Goal: Ask a question

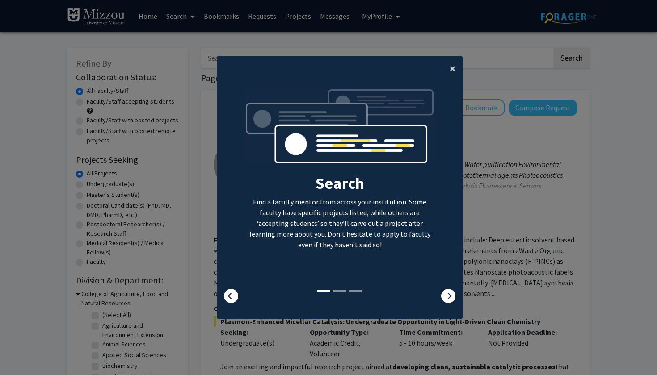
click at [449, 62] on button "×" at bounding box center [452, 68] width 20 height 25
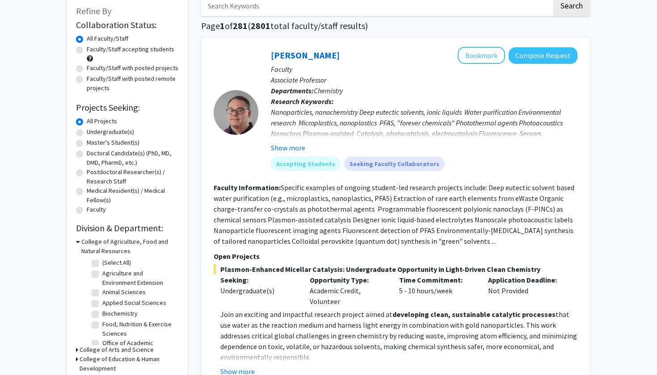
scroll to position [53, 0]
click at [83, 136] on div "Undergraduate(s)" at bounding box center [127, 132] width 103 height 11
click at [87, 135] on label "Undergraduate(s)" at bounding box center [110, 131] width 47 height 9
click at [87, 133] on input "Undergraduate(s)" at bounding box center [90, 130] width 6 height 6
radio input "true"
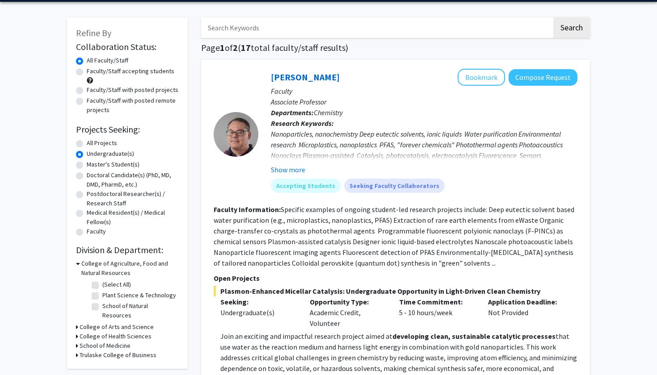
scroll to position [62, 0]
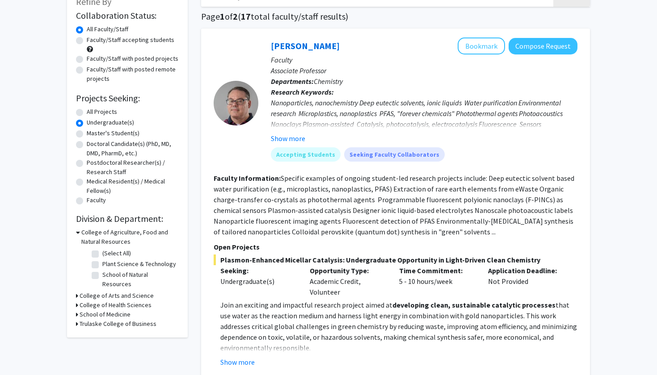
click at [89, 301] on h3 "College of Health Sciences" at bounding box center [116, 305] width 72 height 9
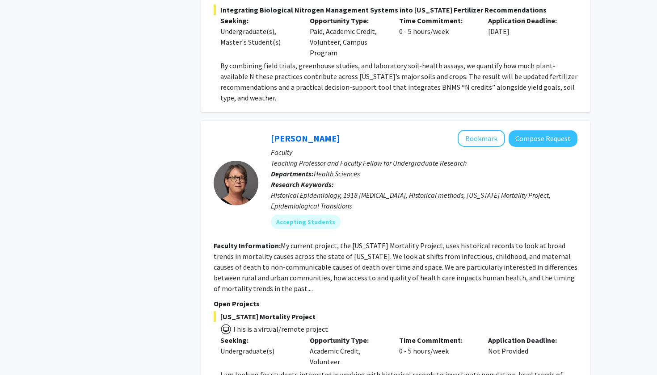
scroll to position [4399, 0]
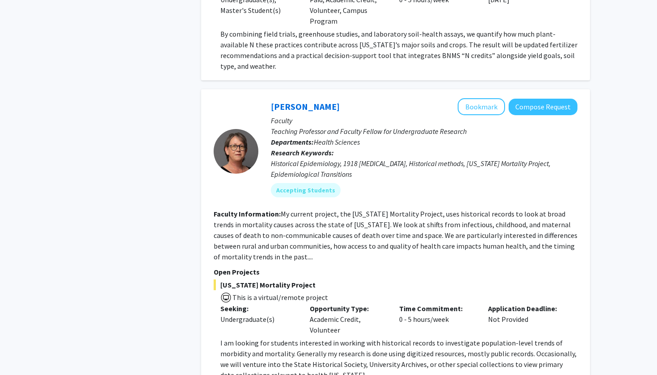
click at [243, 280] on span "[US_STATE] Mortality Project" at bounding box center [396, 285] width 364 height 11
click at [288, 314] on div "Undergraduate(s)" at bounding box center [258, 319] width 76 height 11
click at [472, 98] on button "Bookmark" at bounding box center [481, 106] width 47 height 17
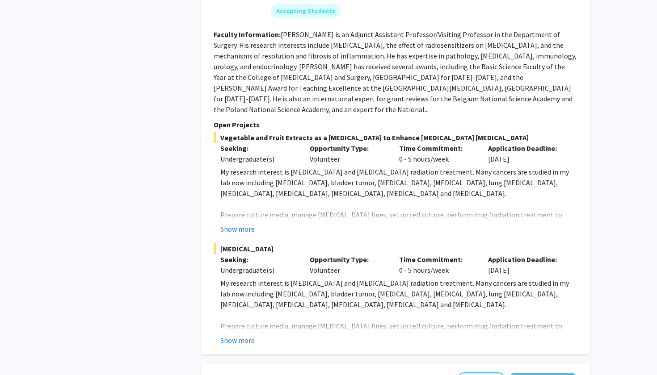
scroll to position [3703, 0]
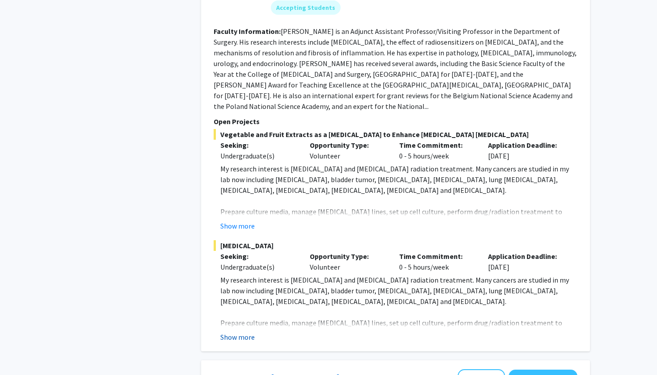
click at [249, 332] on button "Show more" at bounding box center [237, 337] width 34 height 11
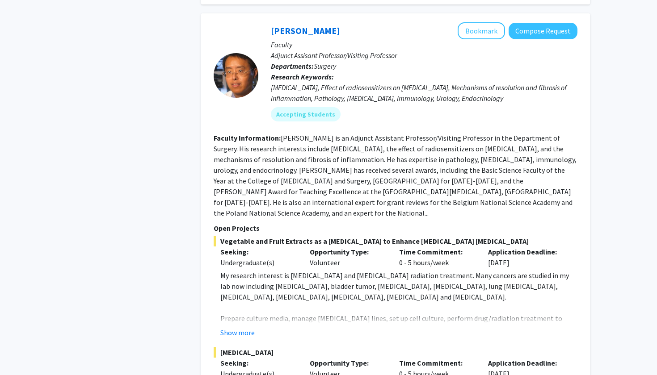
scroll to position [3582, 0]
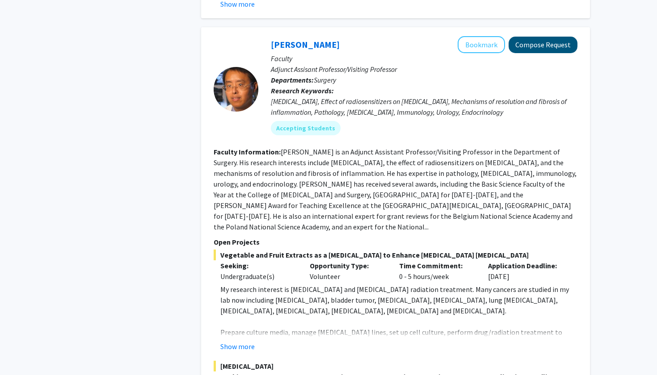
click at [542, 37] on button "Compose Request" at bounding box center [542, 45] width 69 height 17
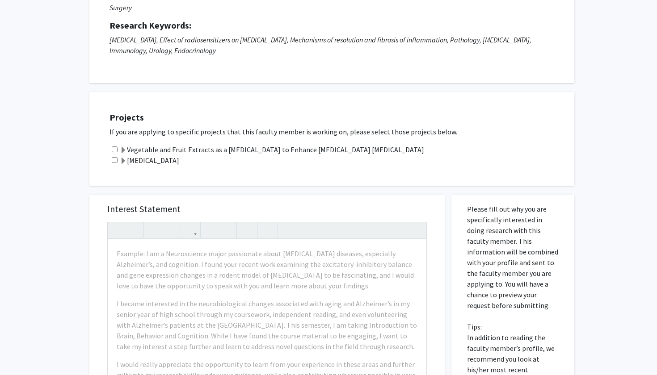
scroll to position [106, 0]
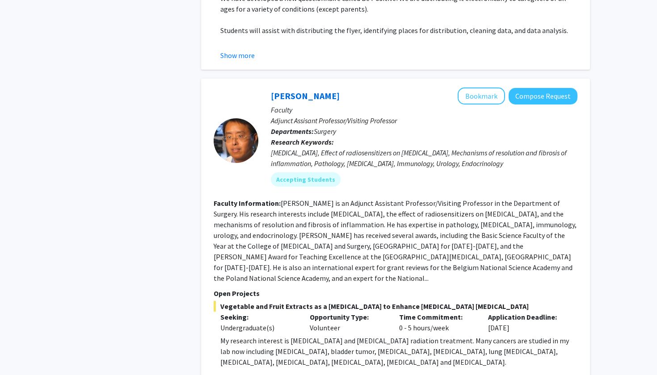
scroll to position [3525, 0]
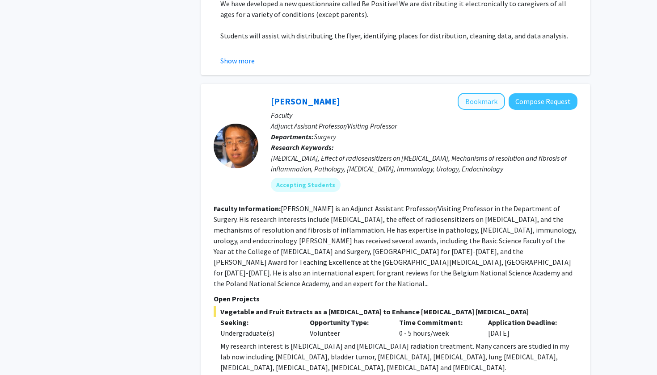
click at [472, 93] on button "Bookmark" at bounding box center [481, 101] width 47 height 17
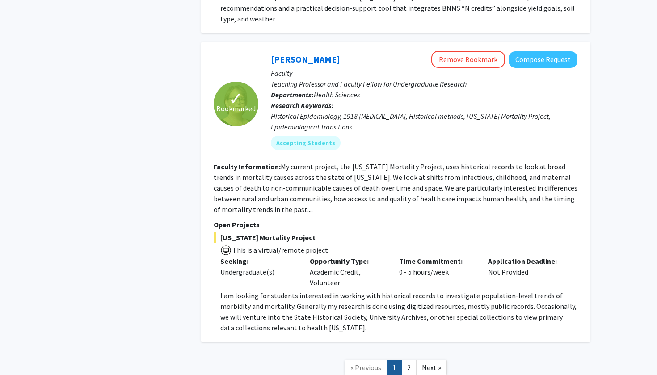
scroll to position [4446, 0]
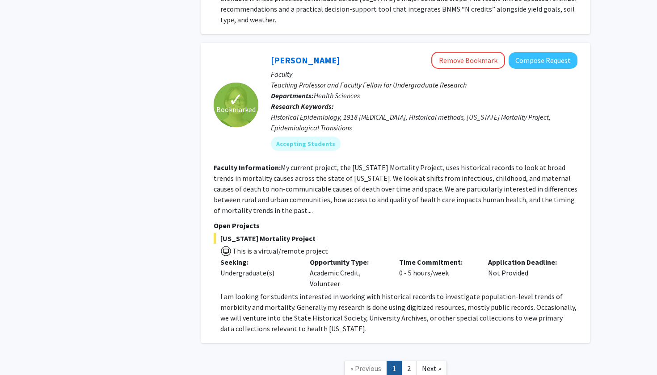
click at [241, 172] on fg-read-more "My current project, the [US_STATE] Mortality Project, uses historical records t…" at bounding box center [396, 189] width 364 height 52
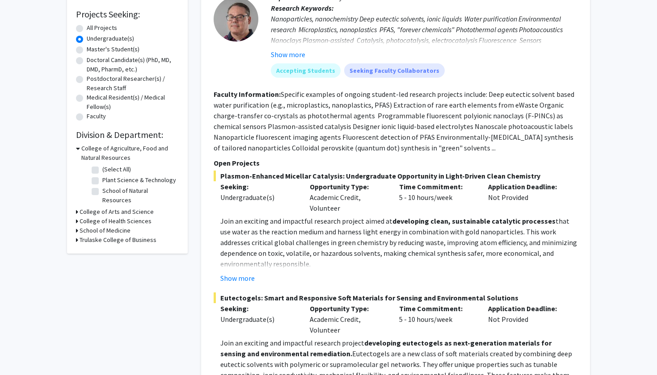
scroll to position [194, 0]
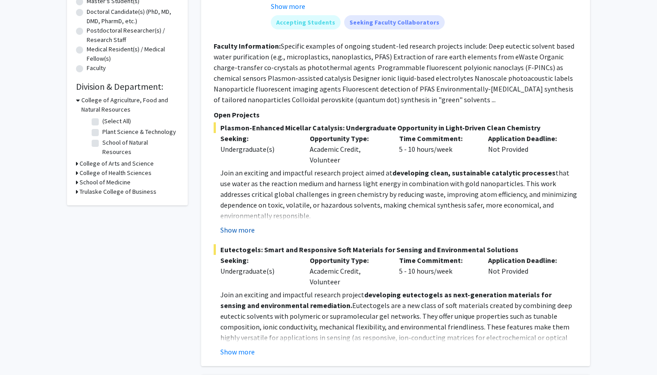
click at [235, 232] on button "Show more" at bounding box center [237, 230] width 34 height 11
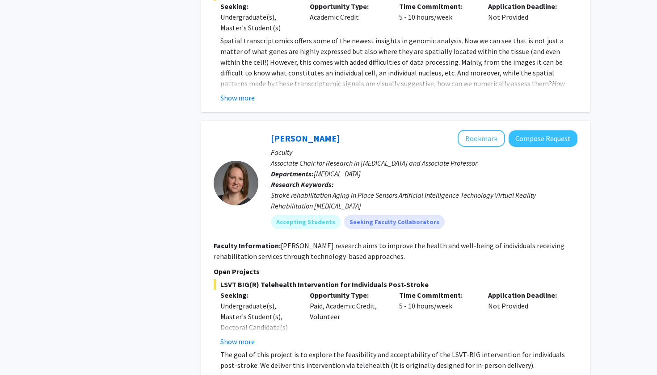
scroll to position [3147, 0]
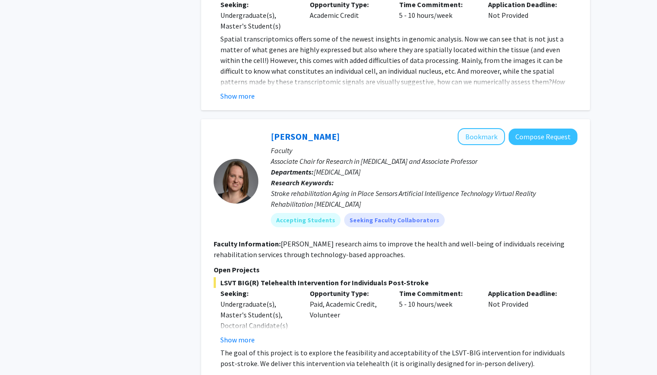
click at [478, 128] on button "Bookmark" at bounding box center [481, 136] width 47 height 17
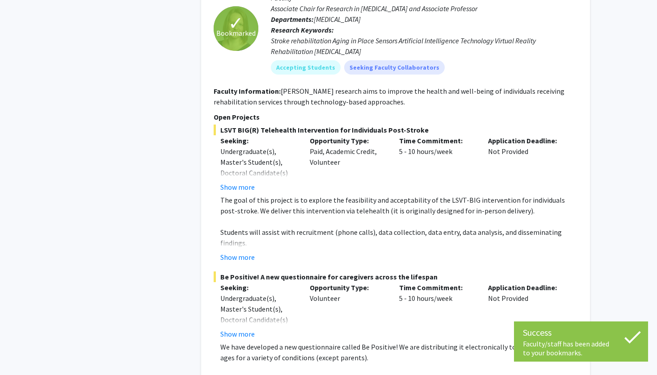
scroll to position [3300, 0]
click at [243, 252] on button "Show more" at bounding box center [237, 257] width 34 height 11
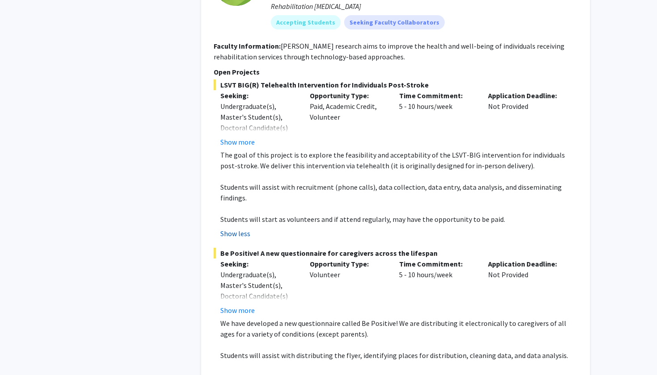
scroll to position [3356, 0]
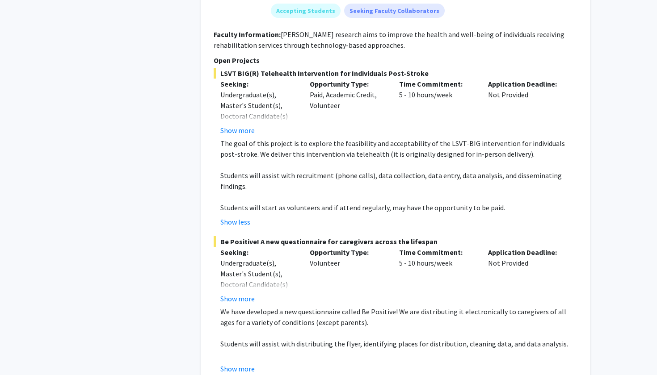
click at [232, 322] on div "✓ Bookmarked [PERSON_NAME] Remove Bookmark Compose Request Faculty Associate Ch…" at bounding box center [395, 147] width 389 height 474
click at [233, 364] on button "Show more" at bounding box center [237, 369] width 34 height 11
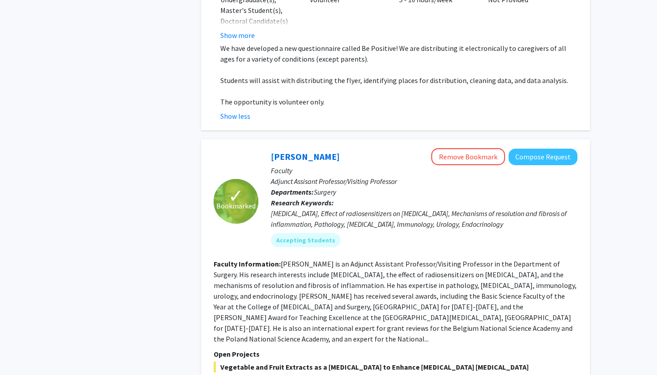
scroll to position [3618, 0]
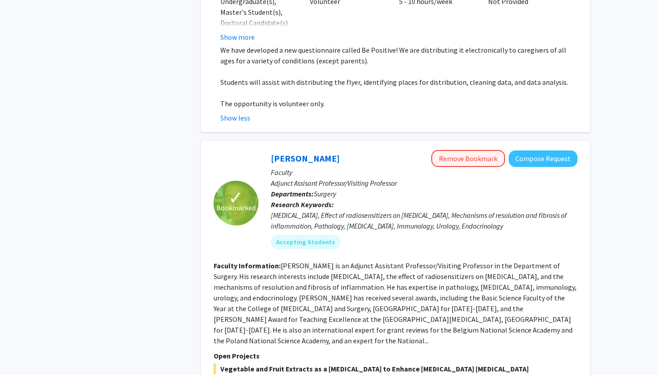
click at [482, 150] on button "Remove Bookmark" at bounding box center [468, 158] width 74 height 17
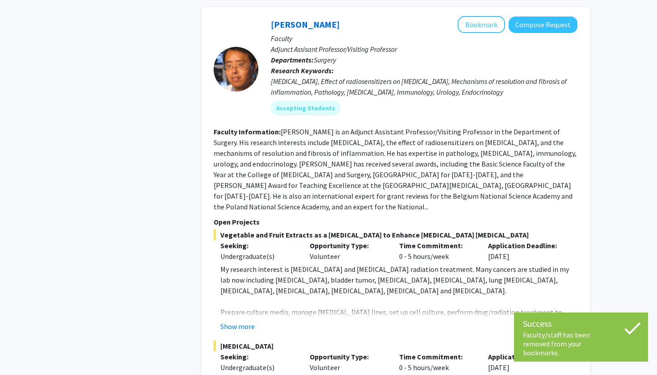
scroll to position [3753, 0]
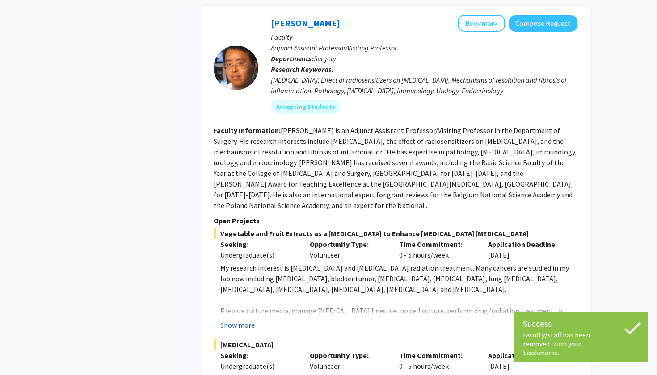
click at [235, 320] on button "Show more" at bounding box center [237, 325] width 34 height 11
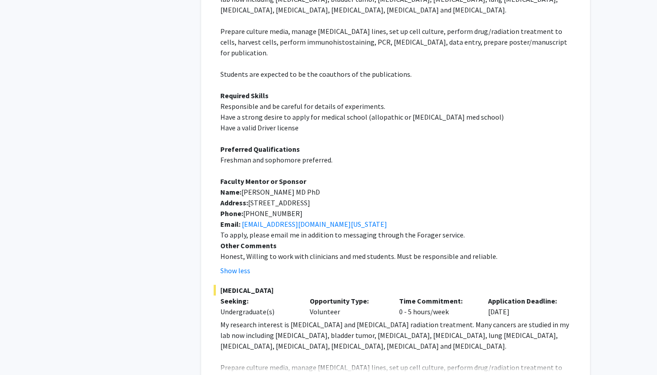
scroll to position [4041, 0]
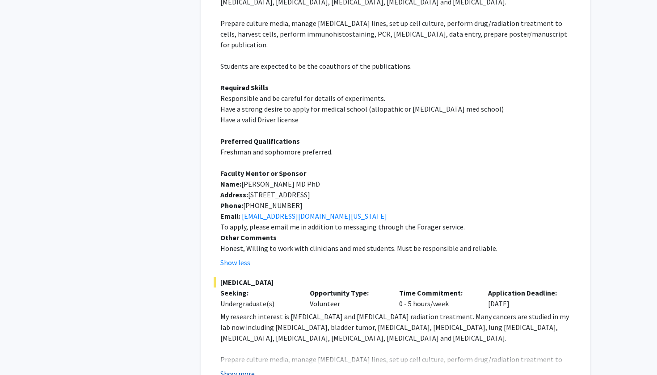
click at [233, 369] on button "Show more" at bounding box center [237, 374] width 34 height 11
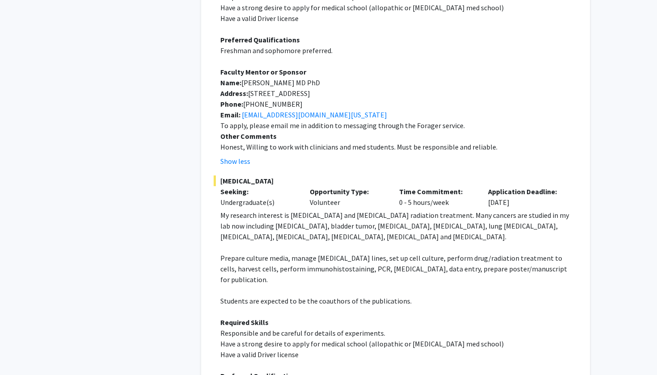
scroll to position [4144, 0]
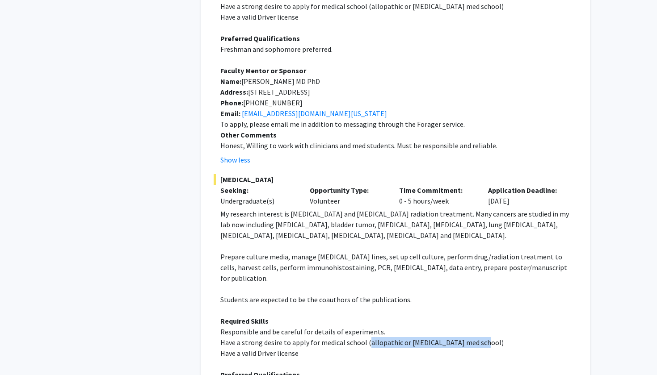
drag, startPoint x: 367, startPoint y: 260, endPoint x: 477, endPoint y: 258, distance: 109.5
click at [477, 338] on span "Have a strong desire to apply for medical school (allopathic or [MEDICAL_DATA] …" at bounding box center [361, 342] width 283 height 9
copy span "allopathic or [MEDICAL_DATA] med school"
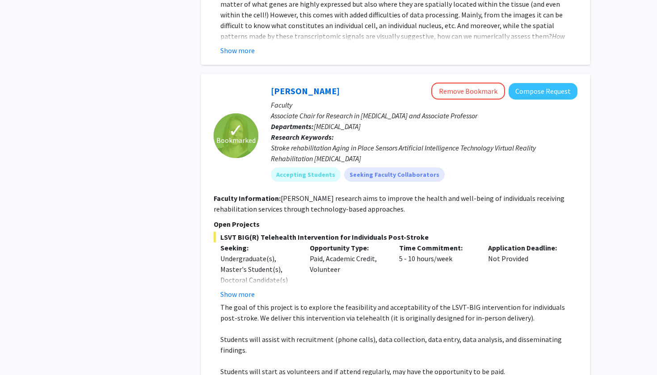
scroll to position [3194, 0]
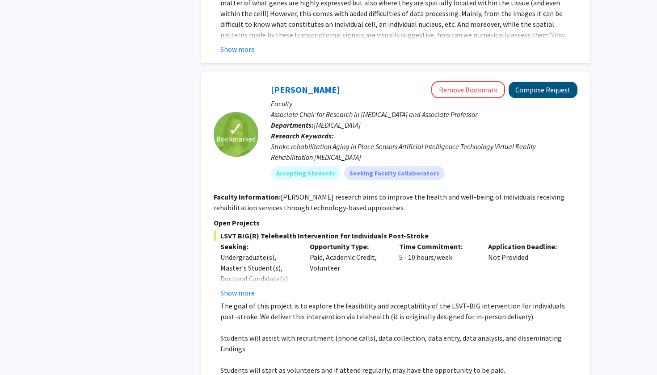
click at [560, 82] on button "Compose Request" at bounding box center [542, 90] width 69 height 17
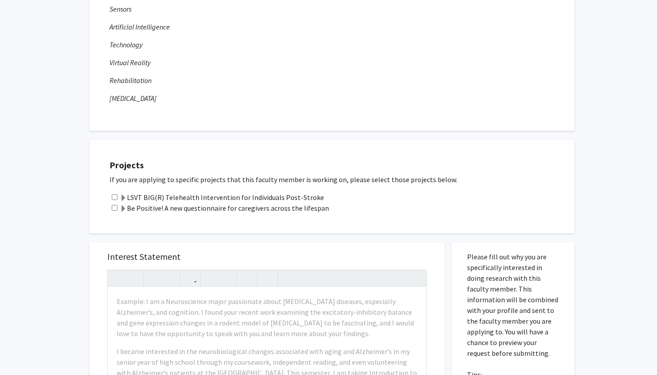
scroll to position [174, 0]
click at [155, 202] on label "LSVT BIG(R) Telehealth Intervention for Individuals Post-Stroke" at bounding box center [222, 196] width 204 height 11
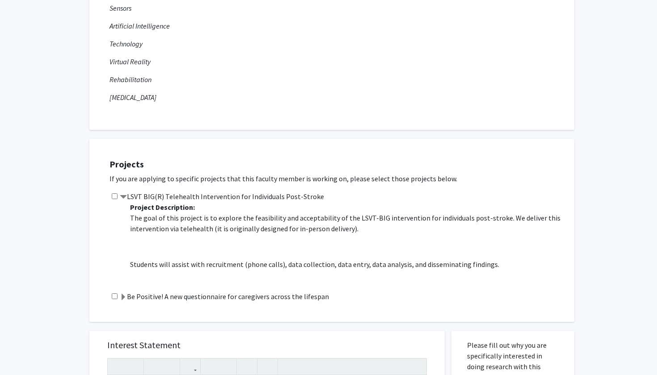
click at [154, 202] on label "LSVT BIG(R) Telehealth Intervention for Individuals Post-Stroke" at bounding box center [222, 196] width 204 height 11
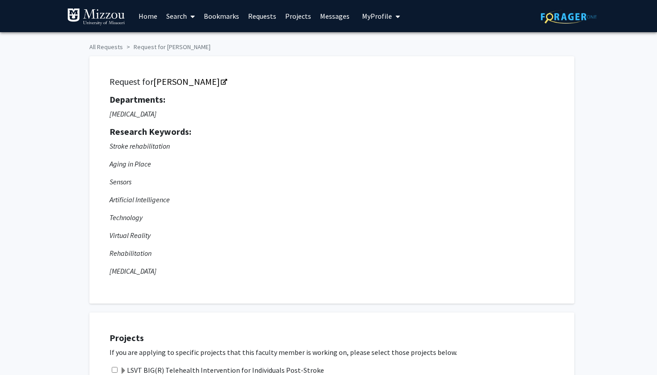
scroll to position [0, 0]
